Goal: Task Accomplishment & Management: Use online tool/utility

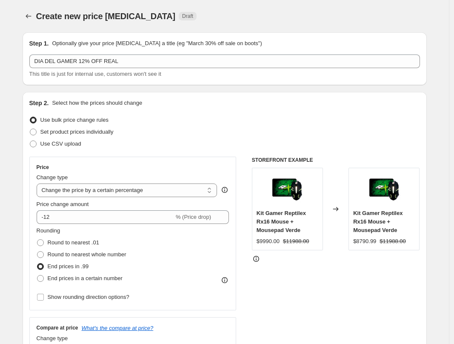
select select "percentage"
select select "no_change"
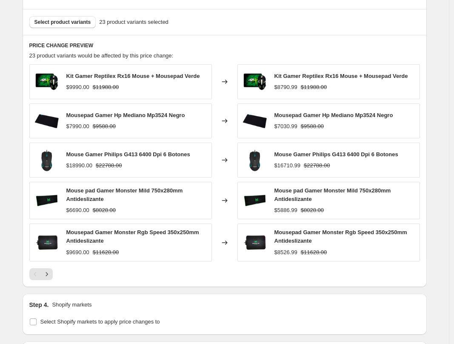
click at [243, 32] on div "Select product variants 23 product variants selected" at bounding box center [225, 22] width 404 height 26
click at [248, 25] on div "Select product variants 23 product variants selected" at bounding box center [224, 22] width 391 height 12
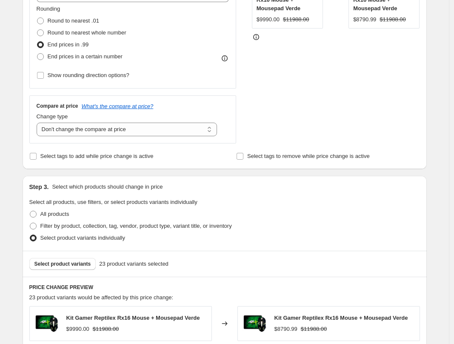
scroll to position [272, 0]
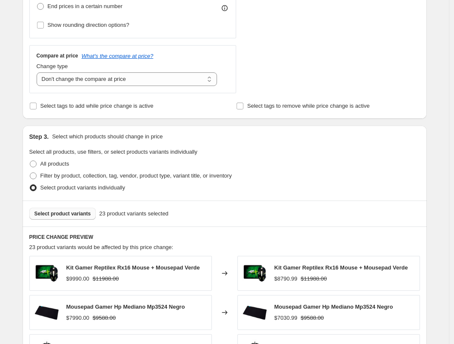
click at [69, 213] on span "Select product variants" at bounding box center [62, 213] width 57 height 7
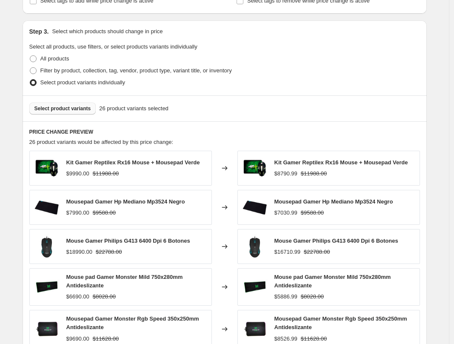
scroll to position [376, 0]
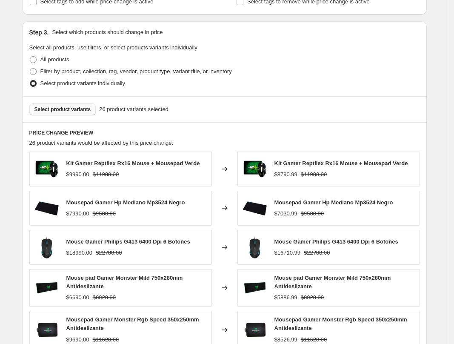
click at [53, 104] on button "Select product variants" at bounding box center [62, 109] width 67 height 12
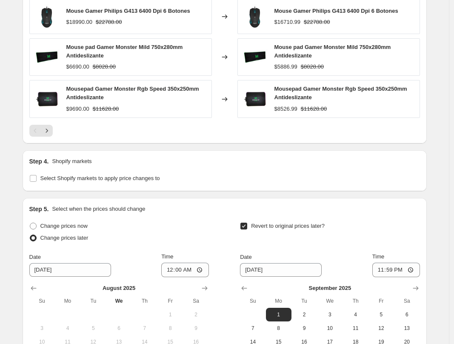
scroll to position [559, 0]
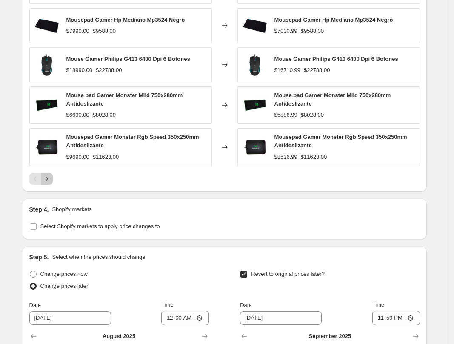
click at [51, 179] on icon "Next" at bounding box center [47, 179] width 9 height 9
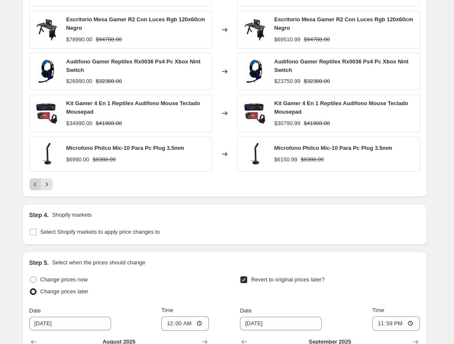
click at [40, 180] on icon "Previous" at bounding box center [35, 184] width 9 height 9
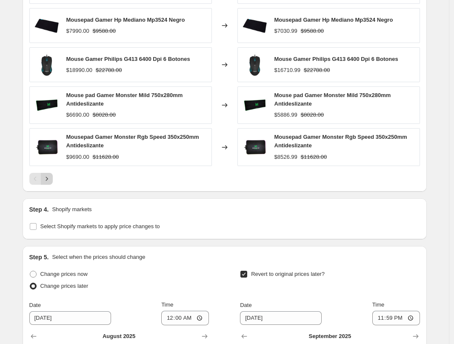
click at [49, 180] on icon "Next" at bounding box center [47, 179] width 9 height 9
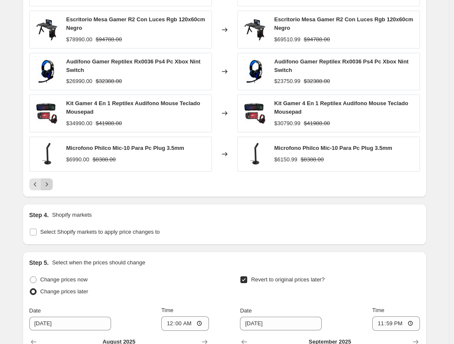
click at [49, 185] on icon "Next" at bounding box center [47, 184] width 9 height 9
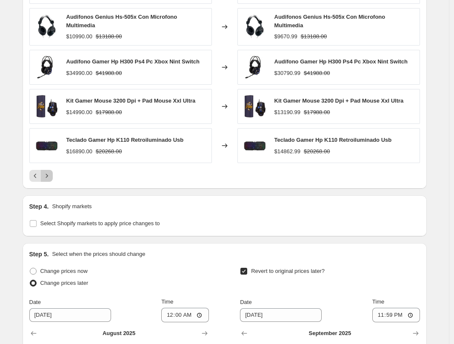
click at [50, 177] on icon "Next" at bounding box center [47, 176] width 9 height 9
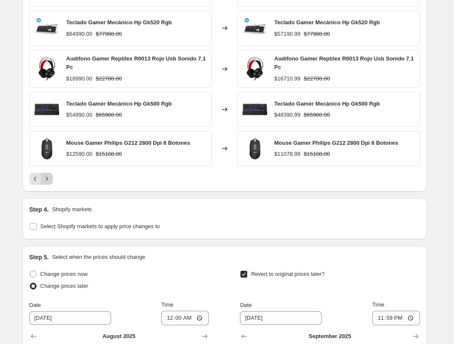
click at [51, 176] on icon "Next" at bounding box center [47, 179] width 9 height 9
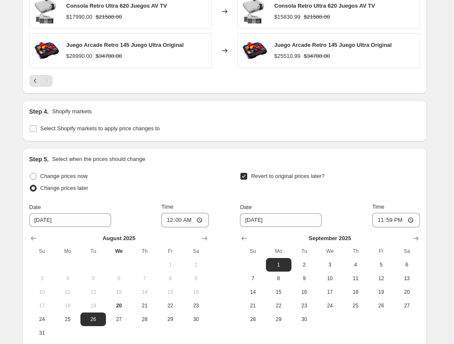
scroll to position [745, 0]
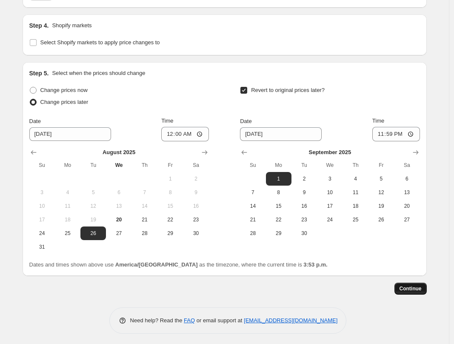
click at [413, 287] on span "Continue" at bounding box center [411, 288] width 22 height 7
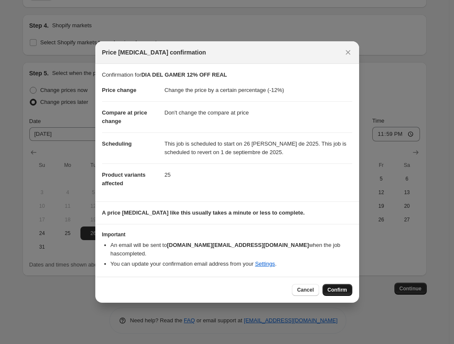
click at [332, 289] on span "Confirm" at bounding box center [338, 289] width 20 height 7
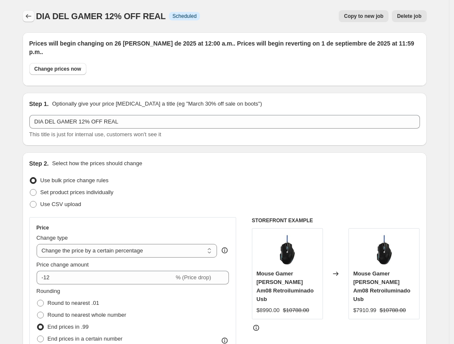
click at [33, 17] on icon "Price change jobs" at bounding box center [28, 16] width 9 height 9
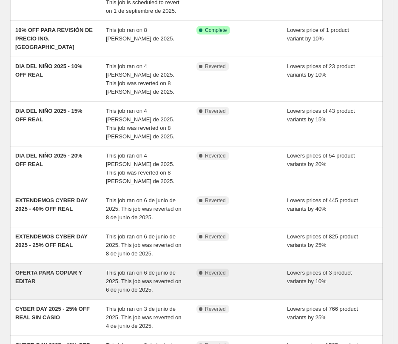
scroll to position [86, 0]
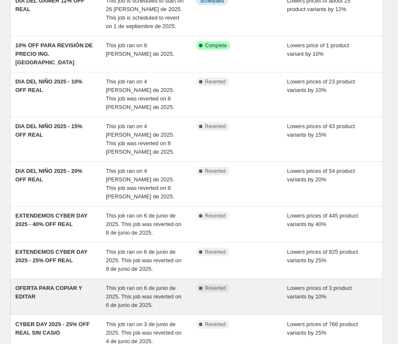
click at [132, 285] on span "This job ran on 6 de junio de 2025. This job was reverted on 6 de junio de 2025." at bounding box center [144, 296] width 76 height 23
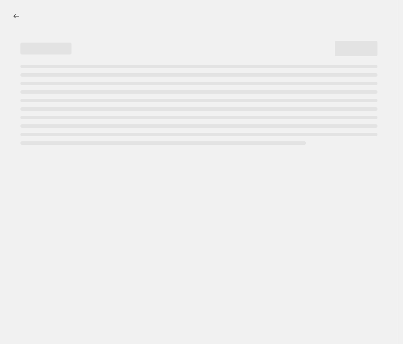
select select "percentage"
select select "no_change"
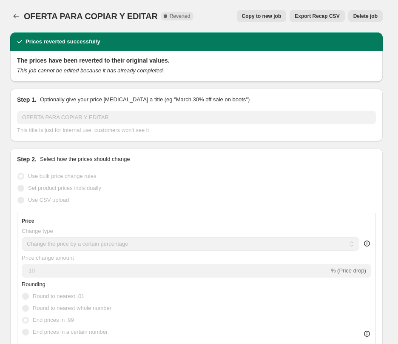
click at [254, 16] on span "Copy to new job" at bounding box center [262, 16] width 40 height 7
select select "percentage"
select select "no_change"
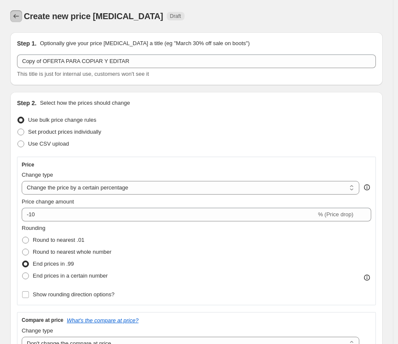
click at [13, 14] on icon "Price change jobs" at bounding box center [16, 16] width 9 height 9
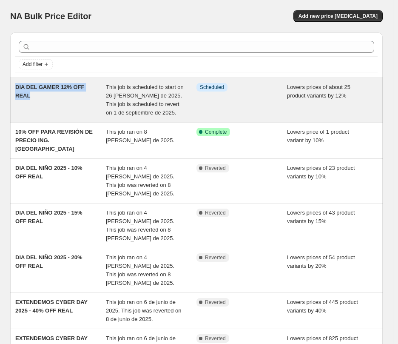
drag, startPoint x: 14, startPoint y: 85, endPoint x: 29, endPoint y: 98, distance: 20.2
click at [29, 98] on div "DIA DEL GAMER 12% OFF REAL This job is scheduled to start on 26 de agosto de 20…" at bounding box center [196, 100] width 373 height 44
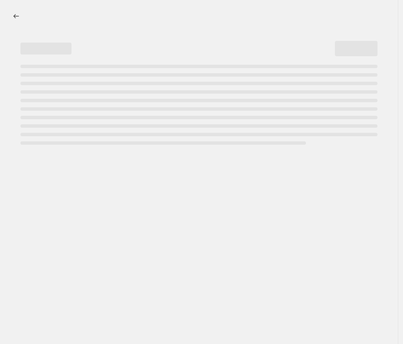
select select "percentage"
select select "no_change"
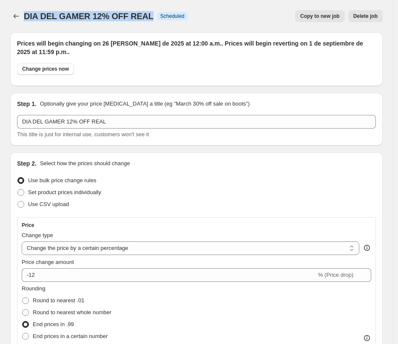
drag, startPoint x: 25, startPoint y: 15, endPoint x: 146, endPoint y: 19, distance: 121.0
click at [146, 19] on span "DIA DEL GAMER 12% OFF REAL" at bounding box center [89, 15] width 130 height 9
copy span "DIA DEL GAMER 12% OFF REAL"
click at [15, 16] on icon "Price change jobs" at bounding box center [16, 16] width 9 height 9
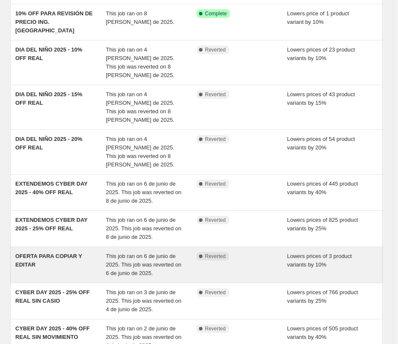
scroll to position [119, 0]
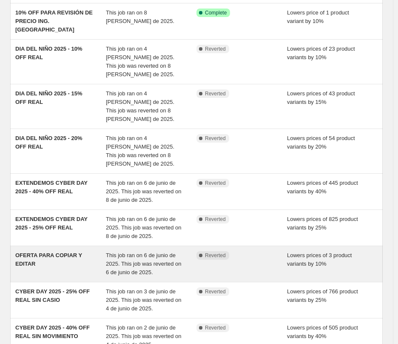
click at [100, 251] on div "OFERTA PARA COPIAR Y EDITAR" at bounding box center [60, 264] width 91 height 26
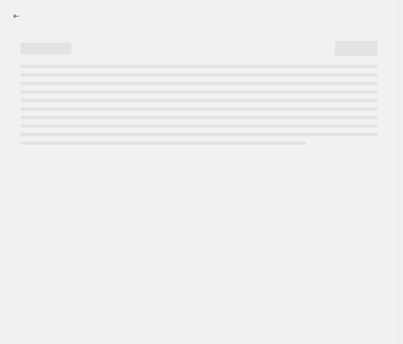
select select "percentage"
select select "no_change"
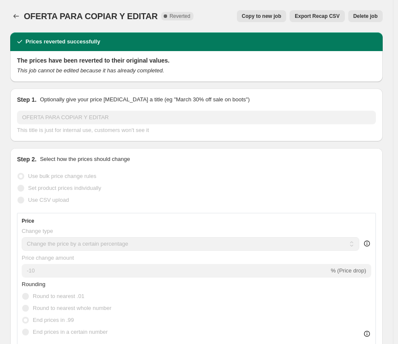
click at [270, 14] on span "Copy to new job" at bounding box center [262, 16] width 40 height 7
select select "percentage"
select select "no_change"
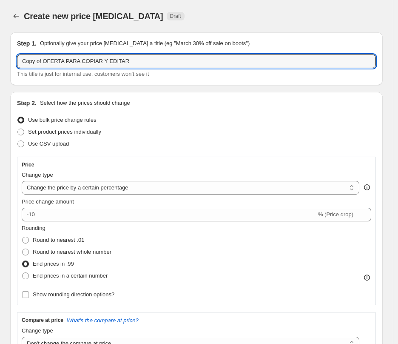
drag, startPoint x: 149, startPoint y: 62, endPoint x: -19, endPoint y: 52, distance: 168.9
click at [0, 52] on html "Home Settings Plans Skip to content Create new price change job. This page is r…" at bounding box center [199, 172] width 398 height 344
paste input "DIA DEL GAMER 12% OFF REAL"
click at [72, 61] on input "DIA DEL GAMER 12% OFF REAL" at bounding box center [196, 61] width 359 height 14
type input "DIA DEL GAMER 18% OFF REAL"
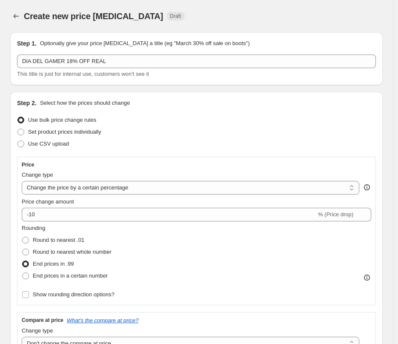
click at [290, 11] on div "Create new price change job Draft" at bounding box center [196, 16] width 373 height 12
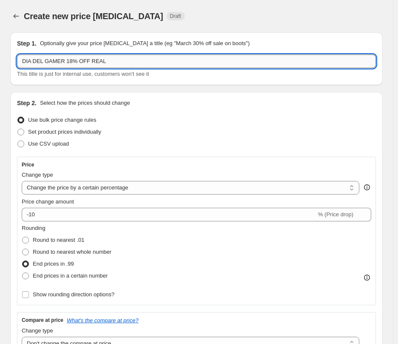
click at [143, 65] on input "DIA DEL GAMER 18% OFF REAL" at bounding box center [196, 61] width 359 height 14
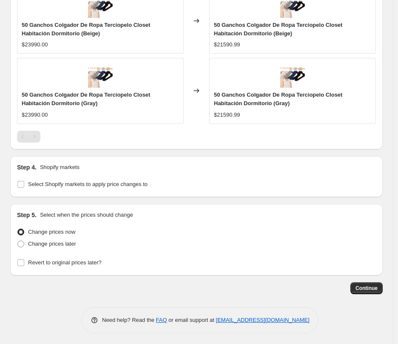
scroll to position [708, 0]
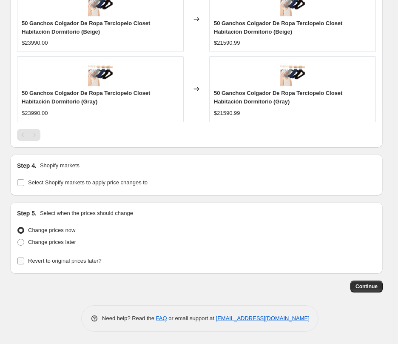
click at [68, 257] on span "Revert to original prices later?" at bounding box center [65, 261] width 74 height 9
click at [24, 258] on input "Revert to original prices later?" at bounding box center [20, 261] width 7 height 7
checkbox input "true"
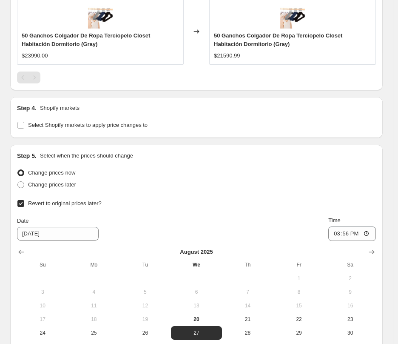
scroll to position [867, 0]
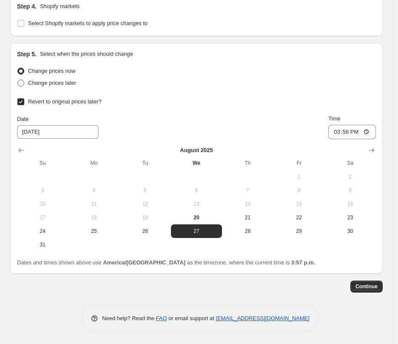
click at [42, 82] on span "Change prices later" at bounding box center [52, 83] width 48 height 6
click at [18, 80] on input "Change prices later" at bounding box center [17, 80] width 0 height 0
radio input "true"
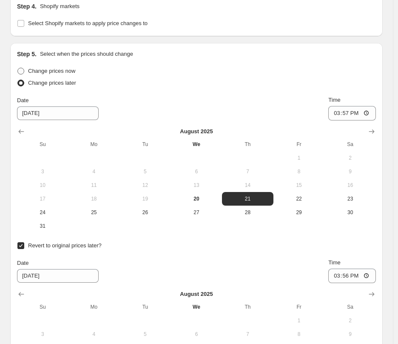
click at [43, 71] on span "Change prices now" at bounding box center [51, 71] width 47 height 6
click at [18, 68] on input "Change prices now" at bounding box center [17, 68] width 0 height 0
radio input "true"
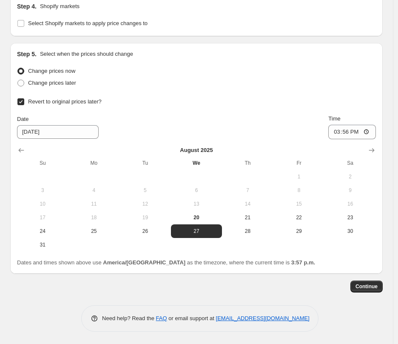
click at [22, 99] on input "Revert to original prices later?" at bounding box center [20, 101] width 7 height 7
checkbox input "false"
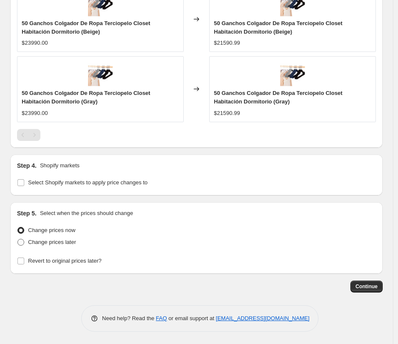
click at [53, 240] on span "Change prices later" at bounding box center [52, 242] width 48 height 6
click at [18, 239] on input "Change prices later" at bounding box center [17, 239] width 0 height 0
radio input "true"
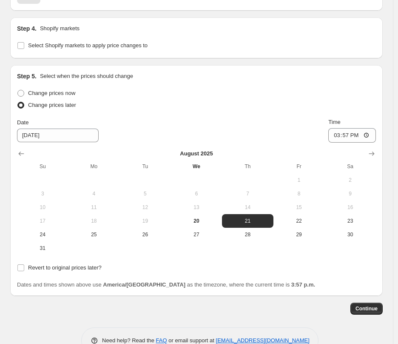
scroll to position [848, 0]
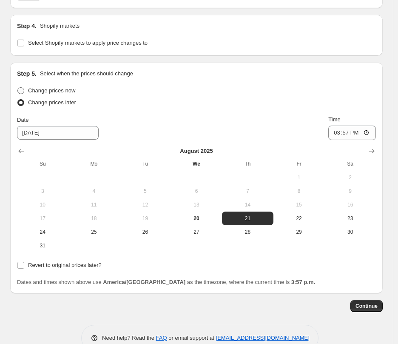
click at [19, 85] on label "Change prices now" at bounding box center [46, 91] width 58 height 12
click at [18, 87] on input "Change prices now" at bounding box center [17, 87] width 0 height 0
radio input "true"
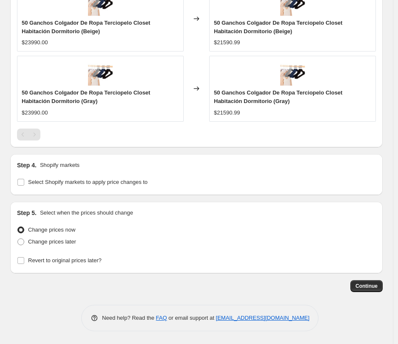
scroll to position [708, 0]
click at [20, 262] on input "Revert to original prices later?" at bounding box center [20, 261] width 7 height 7
checkbox input "true"
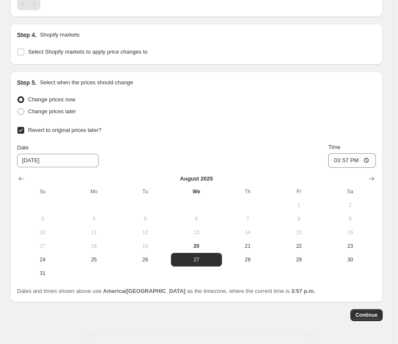
scroll to position [857, 0]
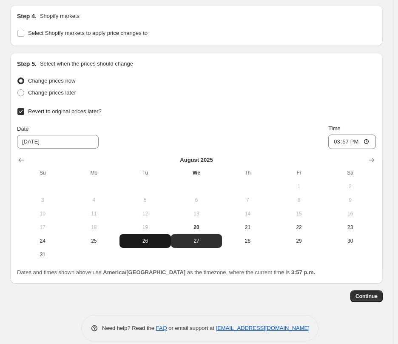
click at [147, 242] on span "26" at bounding box center [145, 241] width 45 height 7
type input "[DATE]"
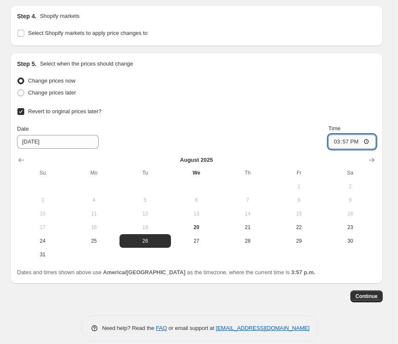
click at [352, 141] on input "15:57" at bounding box center [353, 142] width 48 height 14
type input "00:00"
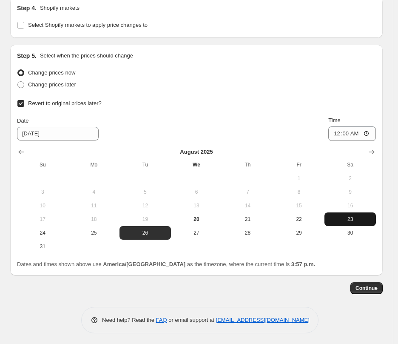
scroll to position [867, 0]
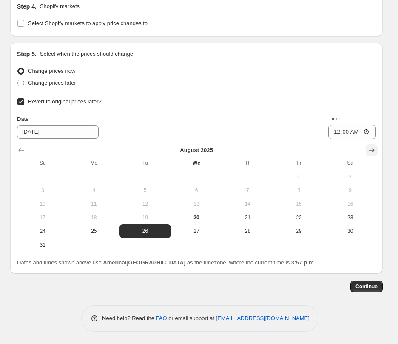
click at [376, 152] on icon "Show next month, September 2025" at bounding box center [372, 150] width 9 height 9
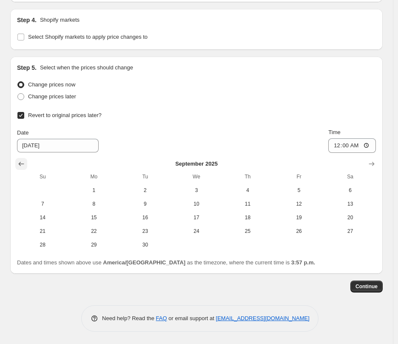
click at [20, 163] on icon "Show previous month, August 2025" at bounding box center [22, 164] width 6 height 4
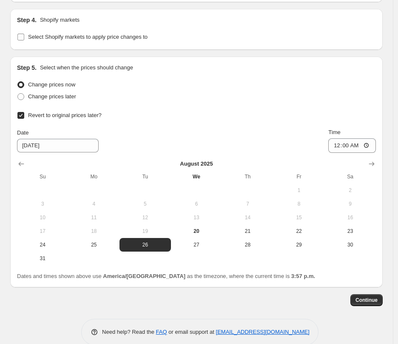
click at [23, 39] on input "Select Shopify markets to apply price changes to" at bounding box center [20, 37] width 7 height 7
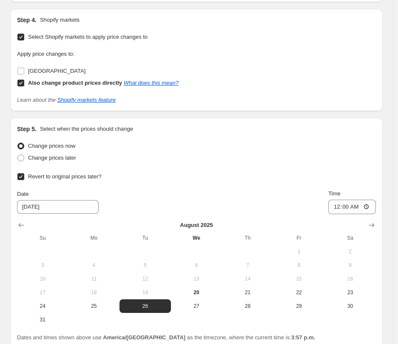
click at [22, 38] on input "Select Shopify markets to apply price changes to" at bounding box center [20, 37] width 7 height 7
checkbox input "false"
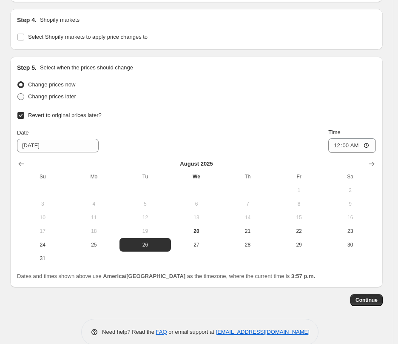
click at [20, 95] on span at bounding box center [20, 96] width 7 height 7
click at [18, 94] on input "Change prices later" at bounding box center [17, 93] width 0 height 0
radio input "true"
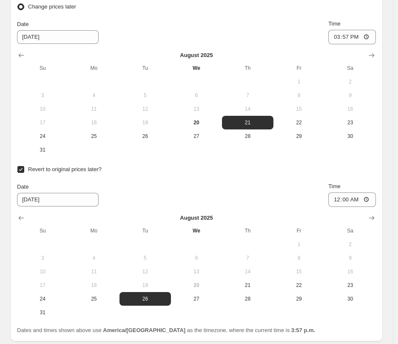
scroll to position [891, 0]
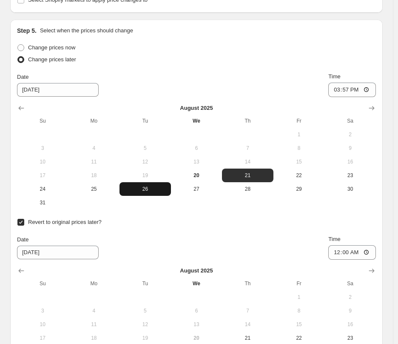
click at [147, 191] on span "26" at bounding box center [145, 189] width 45 height 7
type input "[DATE]"
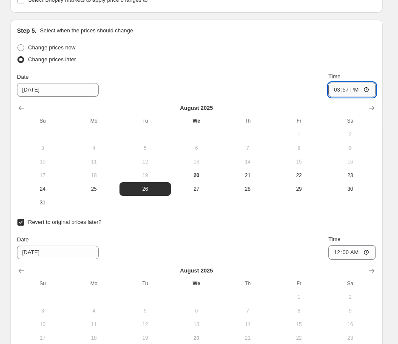
click at [343, 90] on input "15:57" at bounding box center [353, 90] width 48 height 14
type input "00:00"
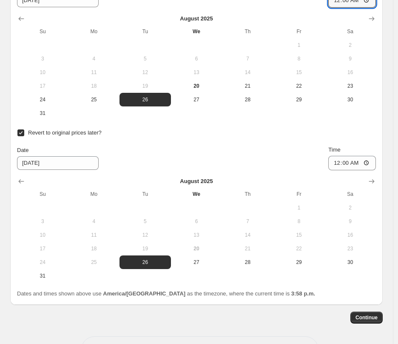
scroll to position [994, 0]
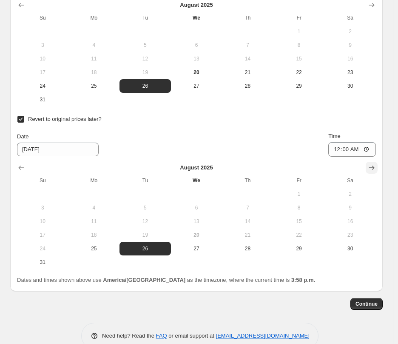
click at [376, 166] on icon "Show next month, September 2025" at bounding box center [372, 167] width 9 height 9
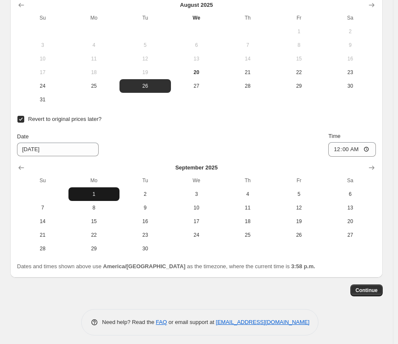
click at [100, 194] on span "1" at bounding box center [94, 194] width 45 height 7
type input "[DATE]"
click at [353, 151] on input "00:00" at bounding box center [353, 149] width 48 height 14
type input "23:59"
click at [316, 289] on div "Continue" at bounding box center [196, 290] width 373 height 12
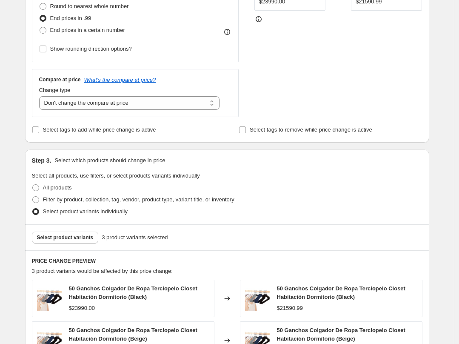
scroll to position [313, 0]
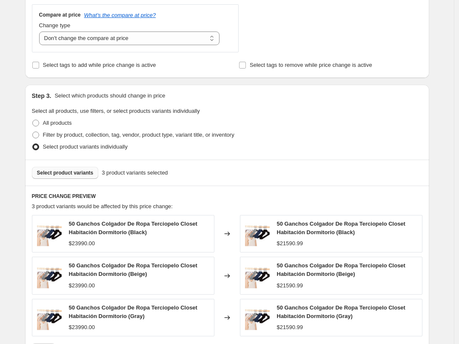
click at [83, 172] on span "Select product variants" at bounding box center [65, 172] width 57 height 7
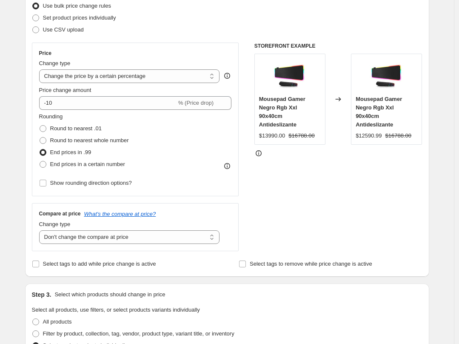
scroll to position [114, 0]
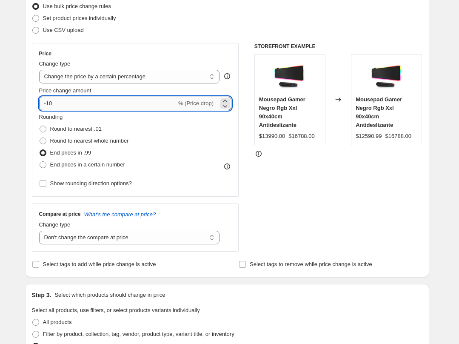
drag, startPoint x: 67, startPoint y: 104, endPoint x: 56, endPoint y: 106, distance: 10.7
click at [48, 104] on input "-10" at bounding box center [107, 104] width 137 height 14
type input "-20"
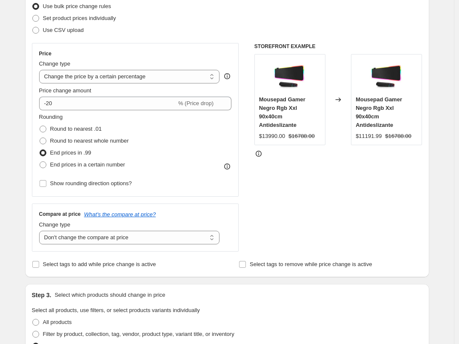
click at [209, 136] on div "Rounding Round to nearest .01 Round to nearest whole number End prices in .99 E…" at bounding box center [135, 142] width 193 height 58
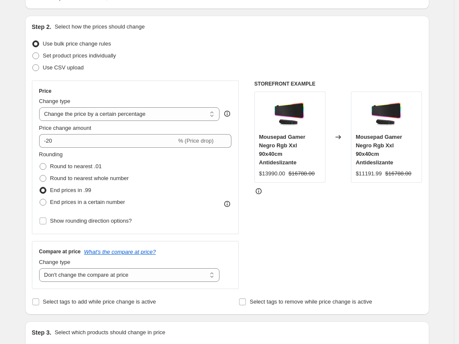
scroll to position [0, 0]
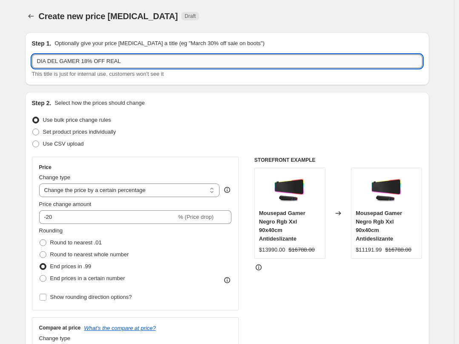
drag, startPoint x: 89, startPoint y: 62, endPoint x: 97, endPoint y: 67, distance: 9.8
click at [83, 62] on input "DIA DEL GAMER 18% OFF REAL" at bounding box center [227, 61] width 391 height 14
type input "DIA DEL GAMER 20% OFF REAL"
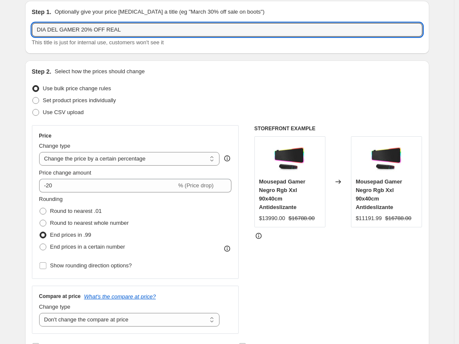
scroll to position [58, 0]
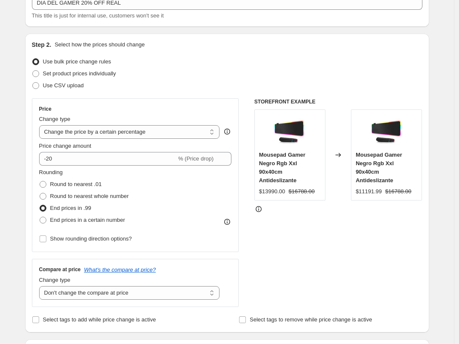
click at [344, 223] on div "STOREFRONT EXAMPLE Mousepad Gamer Negro Rgb Xxl 90x40cm Antideslizante $13990.0…" at bounding box center [339, 202] width 168 height 209
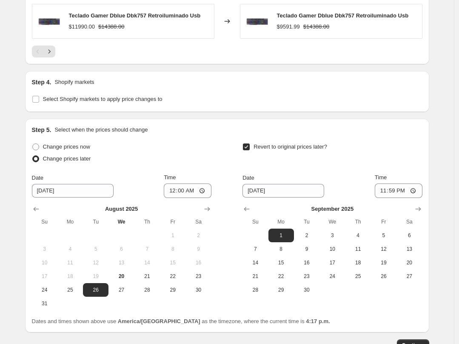
scroll to position [750, 0]
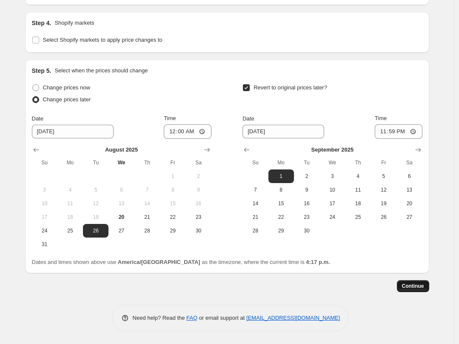
click at [408, 285] on span "Continue" at bounding box center [413, 286] width 22 height 7
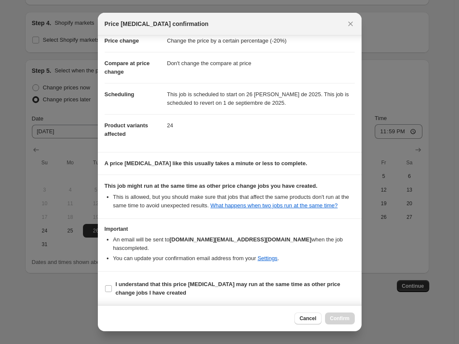
scroll to position [21, 0]
click at [188, 283] on b "I understand that this price change job may run at the same time as other price…" at bounding box center [228, 288] width 225 height 15
click at [112, 285] on input "I understand that this price change job may run at the same time as other price…" at bounding box center [108, 288] width 7 height 7
checkbox input "true"
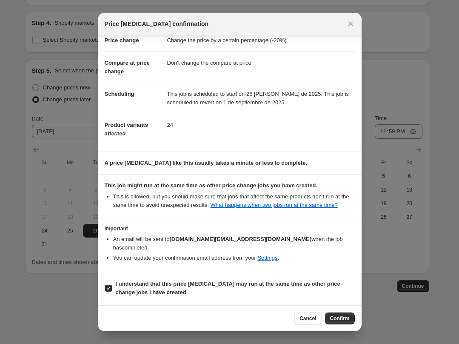
drag, startPoint x: 336, startPoint y: 320, endPoint x: 345, endPoint y: 318, distance: 8.7
click at [336, 319] on span "Confirm" at bounding box center [340, 318] width 20 height 7
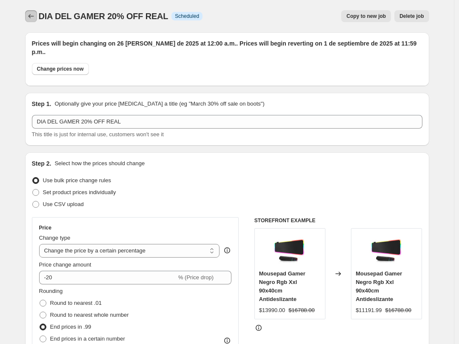
click at [28, 18] on button "Price change jobs" at bounding box center [31, 16] width 12 height 12
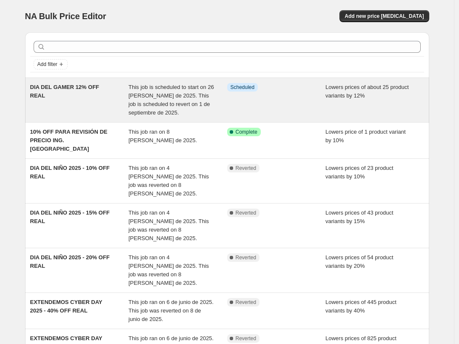
click at [160, 91] on div "This job is scheduled to start on 26 [PERSON_NAME] de 2025. This job is schedul…" at bounding box center [178, 100] width 99 height 34
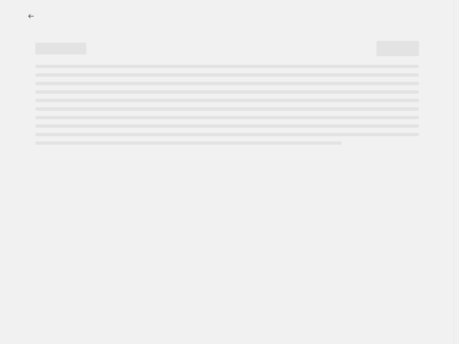
select select "percentage"
select select "no_change"
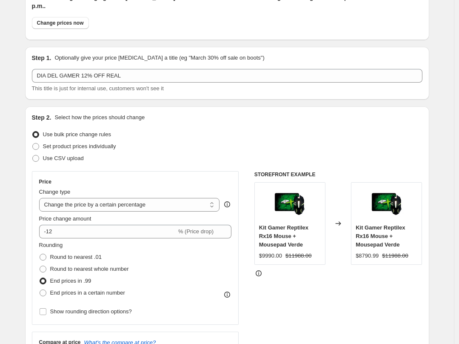
scroll to position [92, 0]
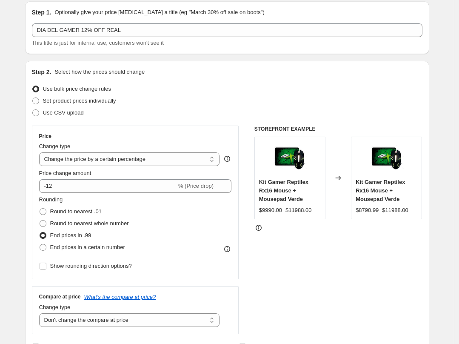
click at [339, 174] on icon at bounding box center [338, 178] width 9 height 9
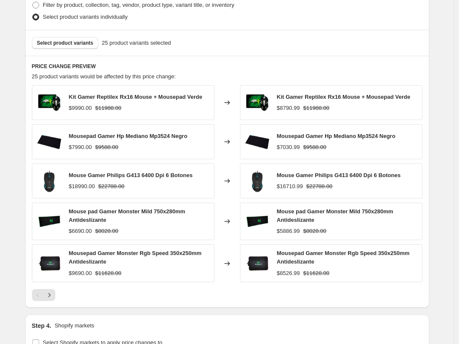
scroll to position [504, 0]
click at [74, 39] on span "Select product variants" at bounding box center [65, 42] width 57 height 7
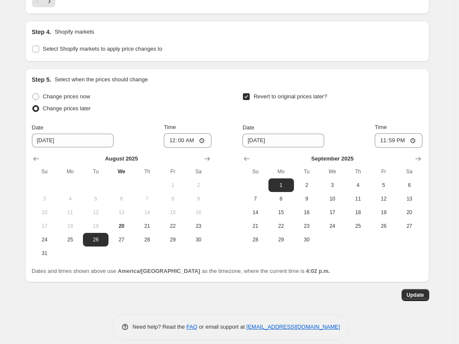
scroll to position [794, 0]
click at [418, 291] on span "Update" at bounding box center [415, 294] width 17 height 7
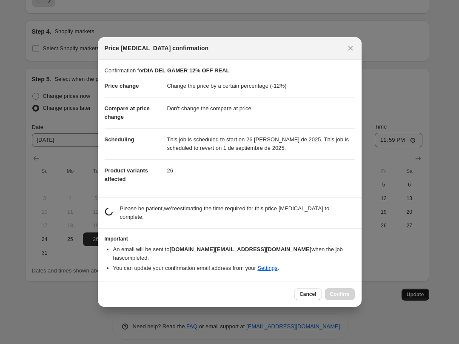
scroll to position [0, 0]
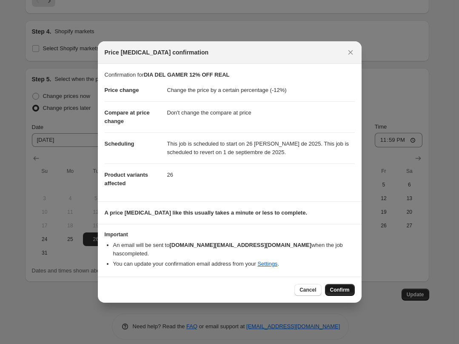
click at [341, 286] on span "Confirm" at bounding box center [340, 289] width 20 height 7
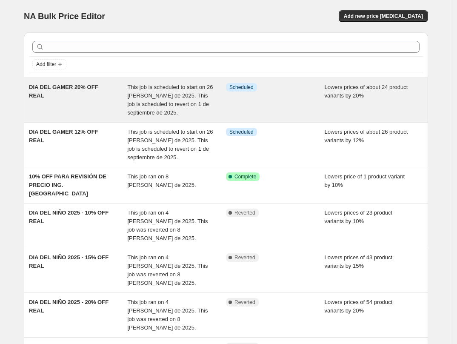
click at [167, 97] on span "This job is scheduled to start on 26 [PERSON_NAME] de 2025. This job is schedul…" at bounding box center [171, 100] width 86 height 32
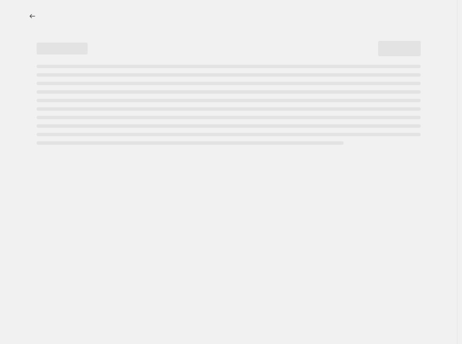
select select "percentage"
select select "no_change"
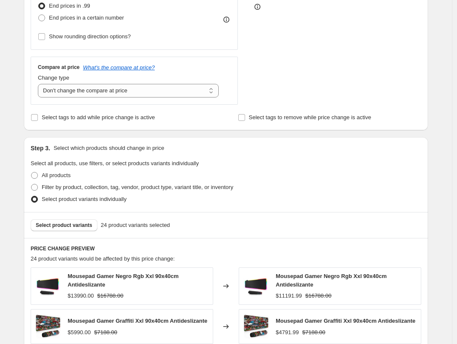
scroll to position [357, 0]
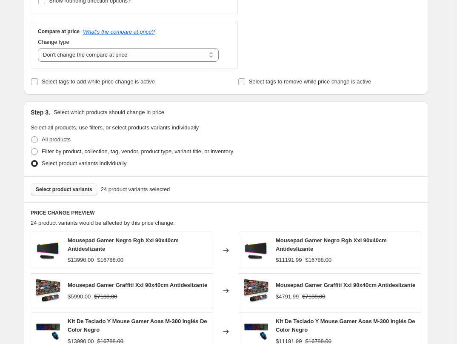
click at [80, 185] on button "Select product variants" at bounding box center [64, 189] width 67 height 12
click at [377, 134] on div "All products" at bounding box center [226, 140] width 391 height 12
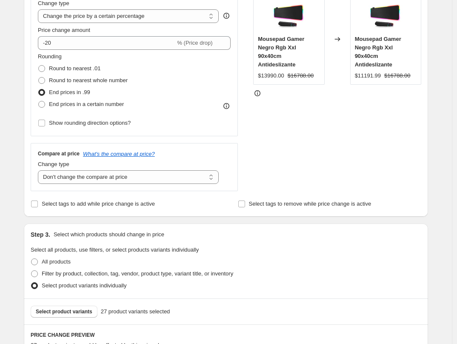
scroll to position [0, 0]
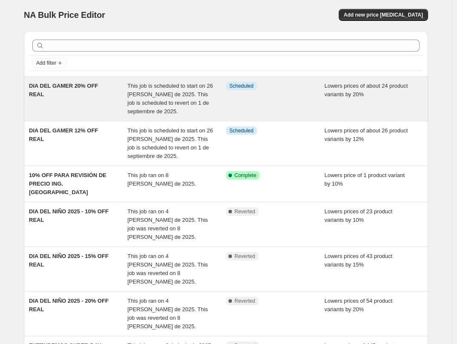
scroll to position [2, 0]
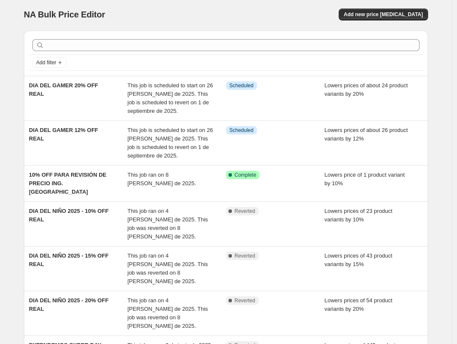
click at [257, 16] on div "Add new price [MEDICAL_DATA]" at bounding box center [326, 15] width 203 height 12
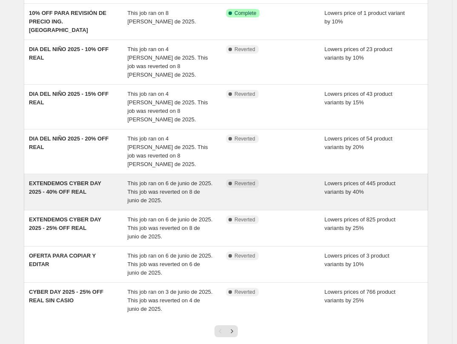
scroll to position [188, 0]
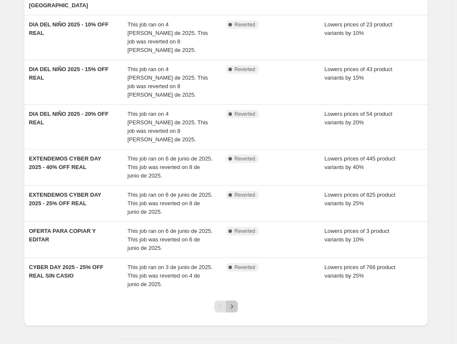
click at [235, 302] on icon "Next" at bounding box center [232, 306] width 9 height 9
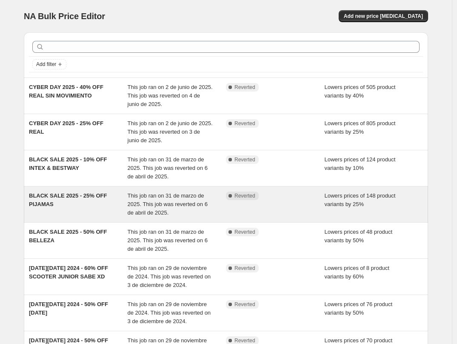
scroll to position [180, 0]
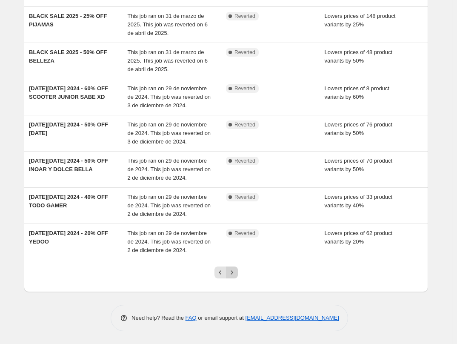
click at [231, 272] on icon "Next" at bounding box center [232, 272] width 9 height 9
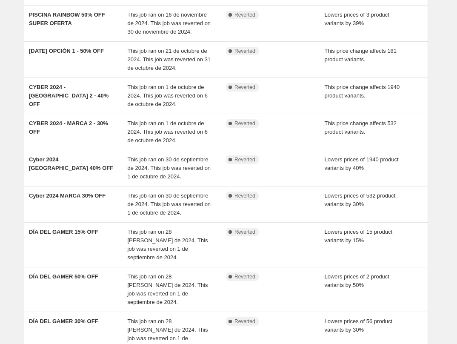
scroll to position [197, 0]
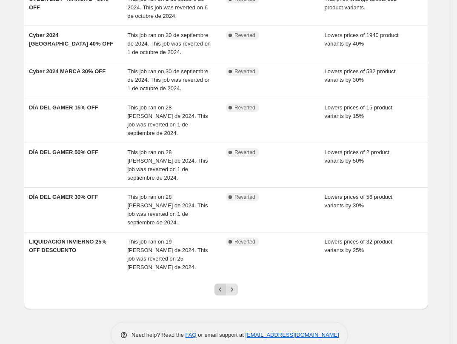
click at [219, 285] on icon "Previous" at bounding box center [220, 289] width 9 height 9
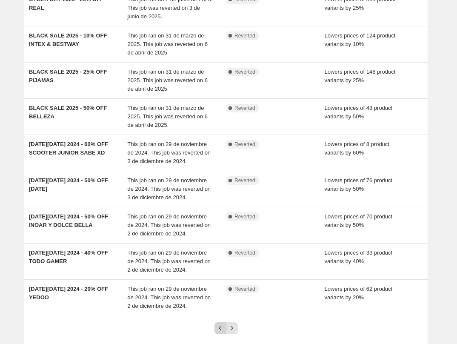
scroll to position [180, 0]
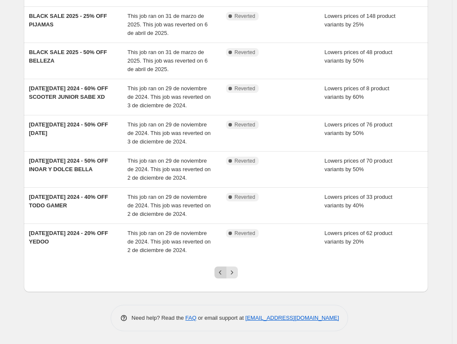
click at [221, 268] on button "Previous" at bounding box center [221, 272] width 12 height 12
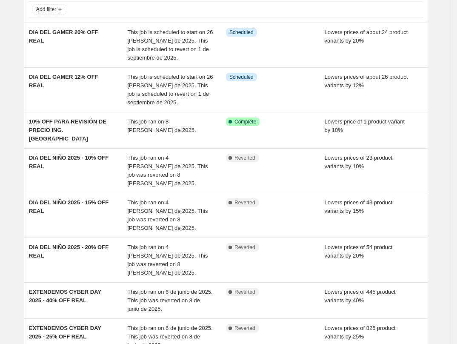
scroll to position [0, 0]
